Goal: Task Accomplishment & Management: Use online tool/utility

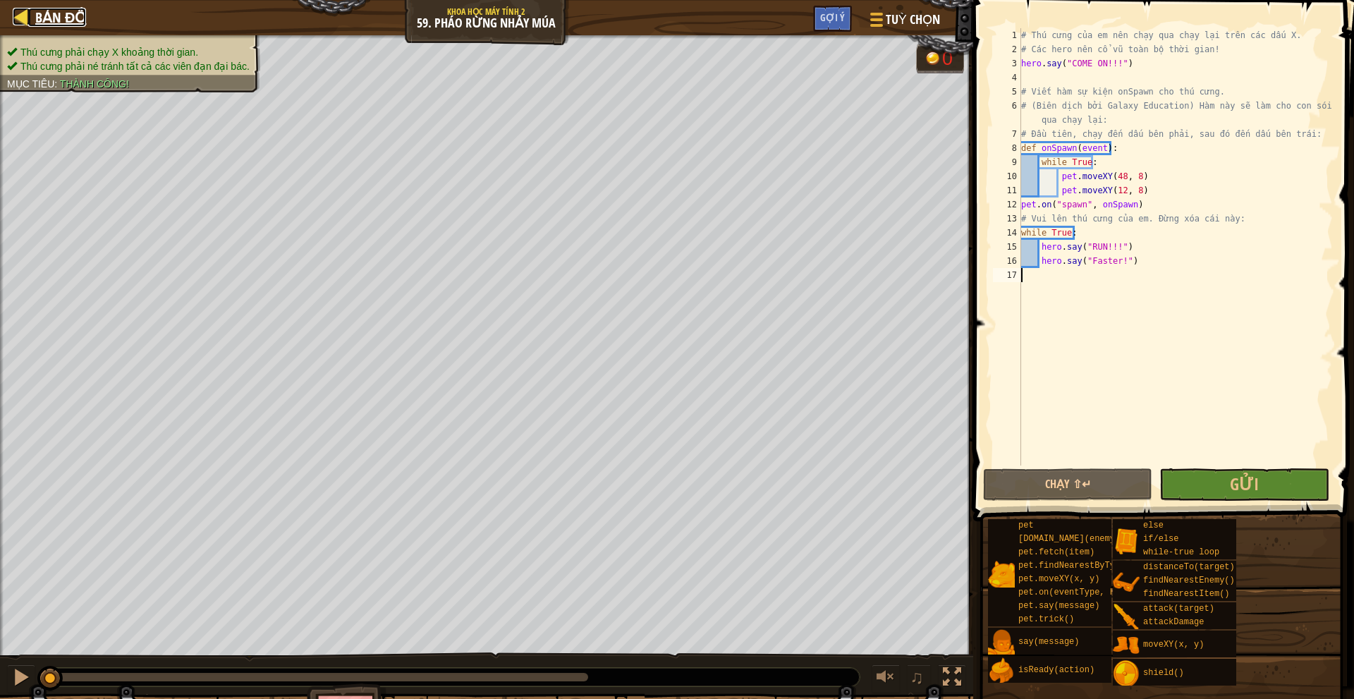
click at [47, 25] on span "Bản đồ" at bounding box center [60, 17] width 51 height 19
select select "vi"
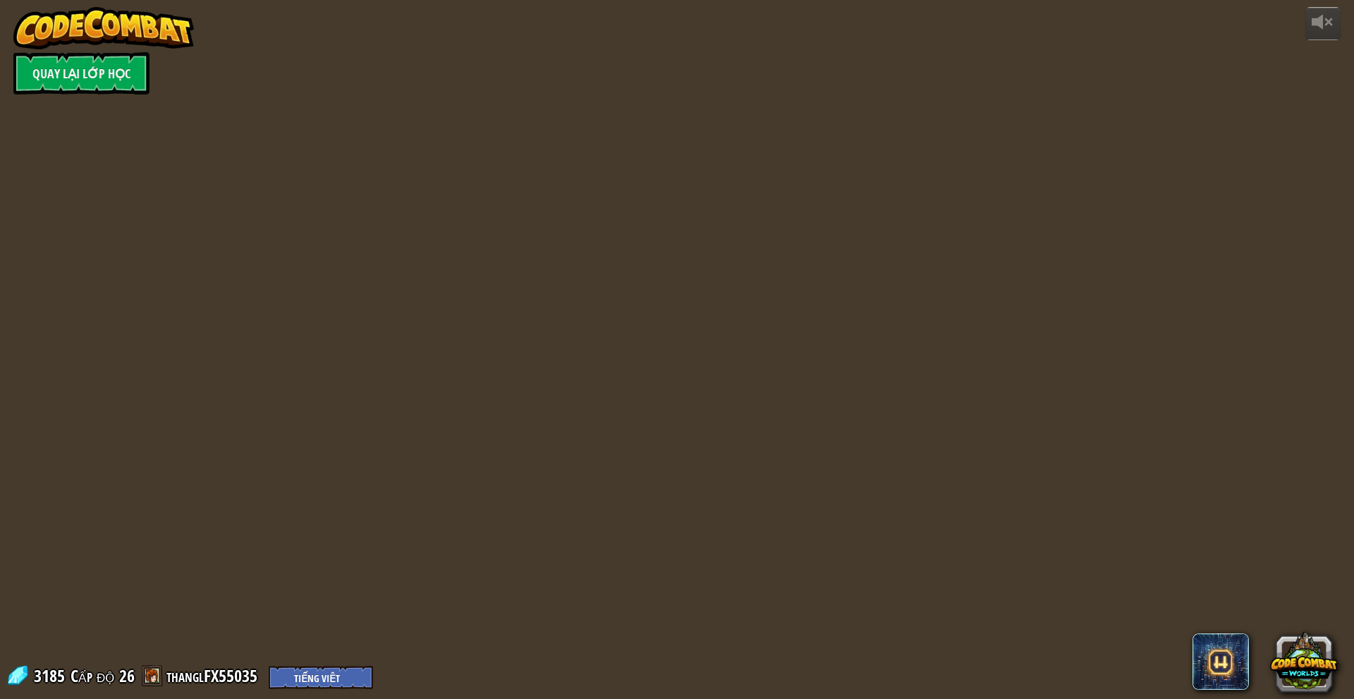
select select "vi"
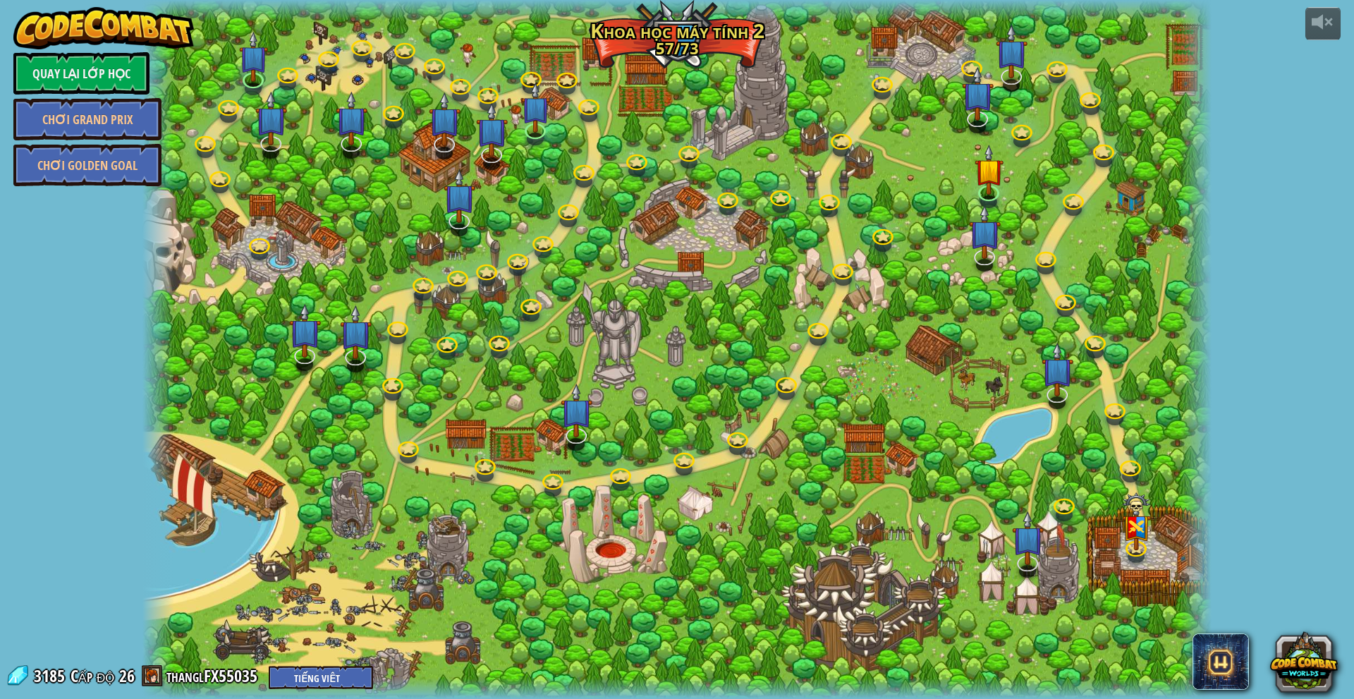
select select "vi"
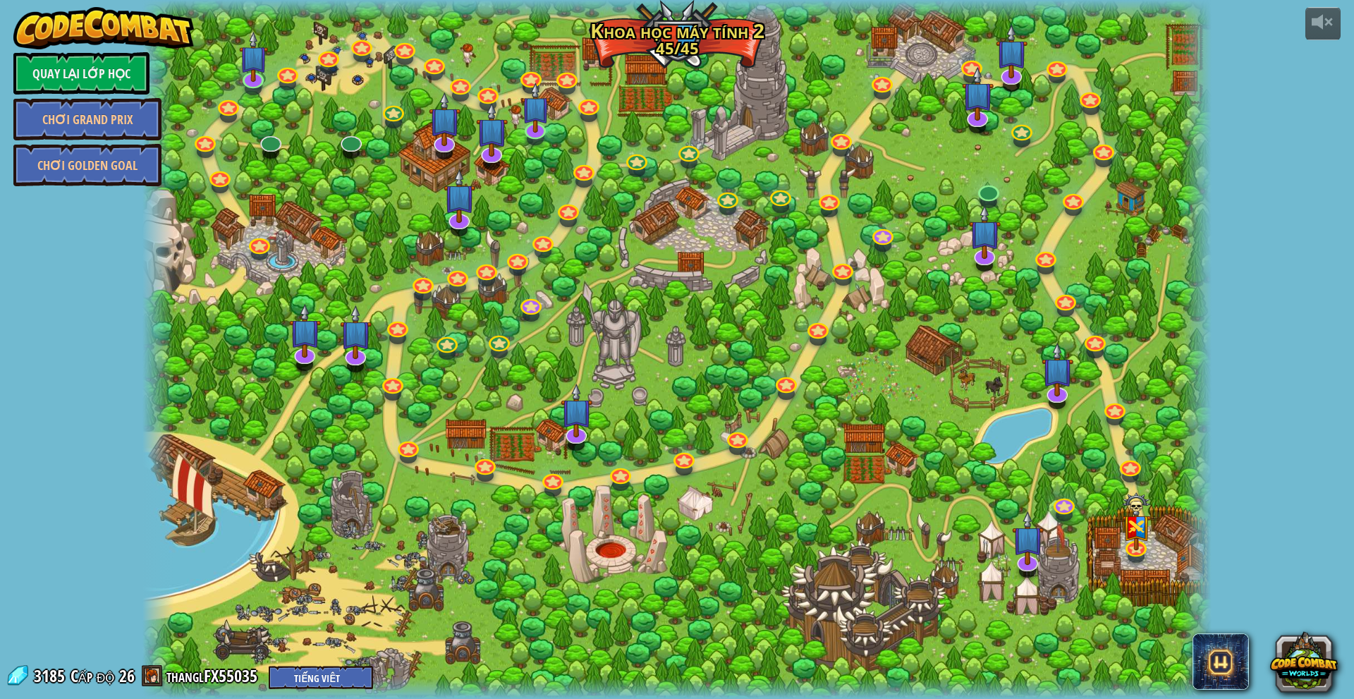
select select "vi"
